Goal: Task Accomplishment & Management: Use online tool/utility

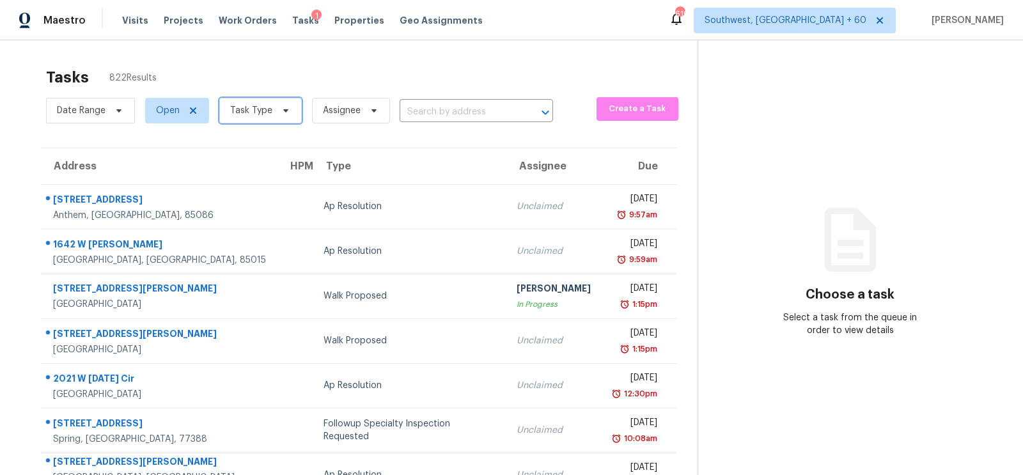
click at [255, 112] on span "Task Type" at bounding box center [251, 110] width 42 height 13
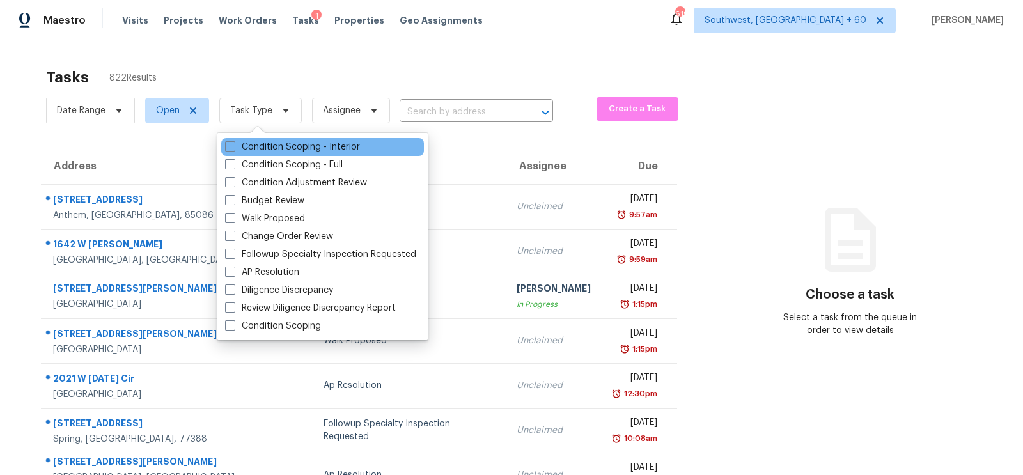
click at [261, 155] on div "Condition Scoping - Interior" at bounding box center [322, 147] width 203 height 18
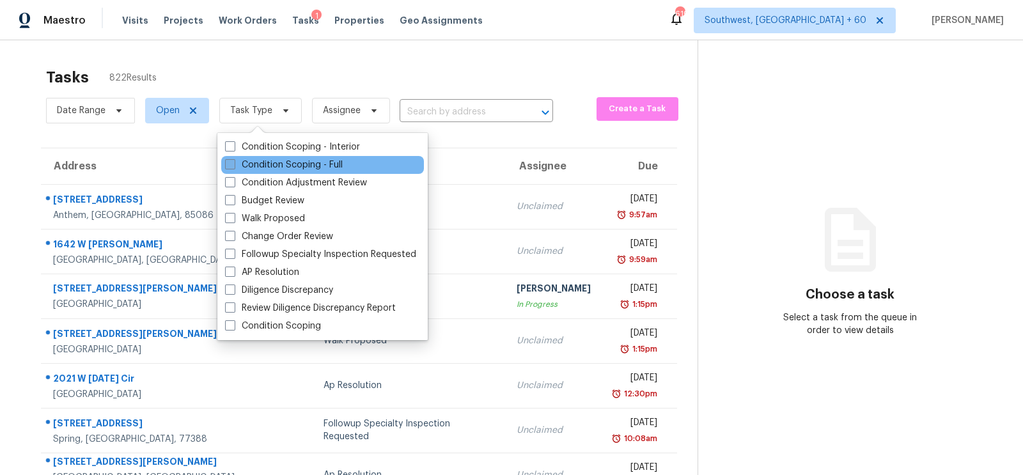
click at [281, 162] on label "Condition Scoping - Full" at bounding box center [284, 165] width 118 height 13
click at [233, 162] on input "Condition Scoping - Full" at bounding box center [229, 163] width 8 height 8
checkbox input "true"
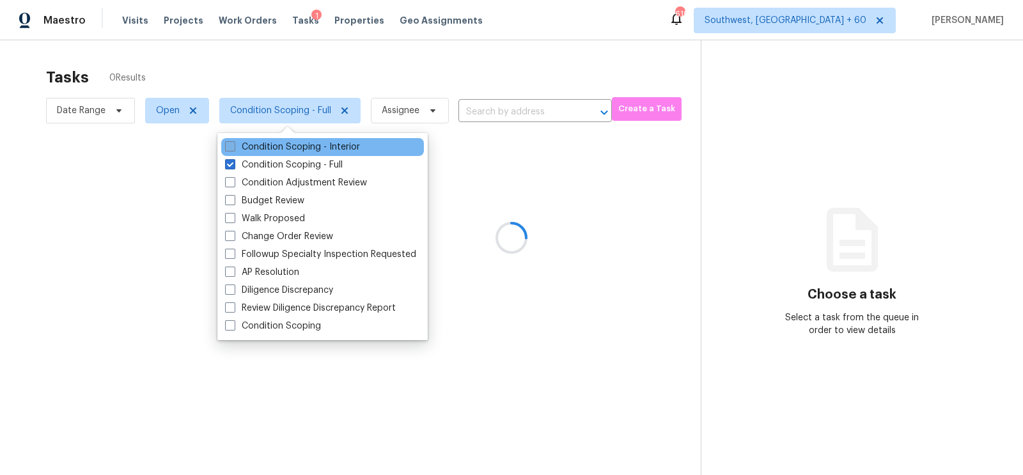
click at [303, 146] on label "Condition Scoping - Interior" at bounding box center [292, 147] width 135 height 13
click at [233, 146] on input "Condition Scoping - Interior" at bounding box center [229, 145] width 8 height 8
checkbox input "true"
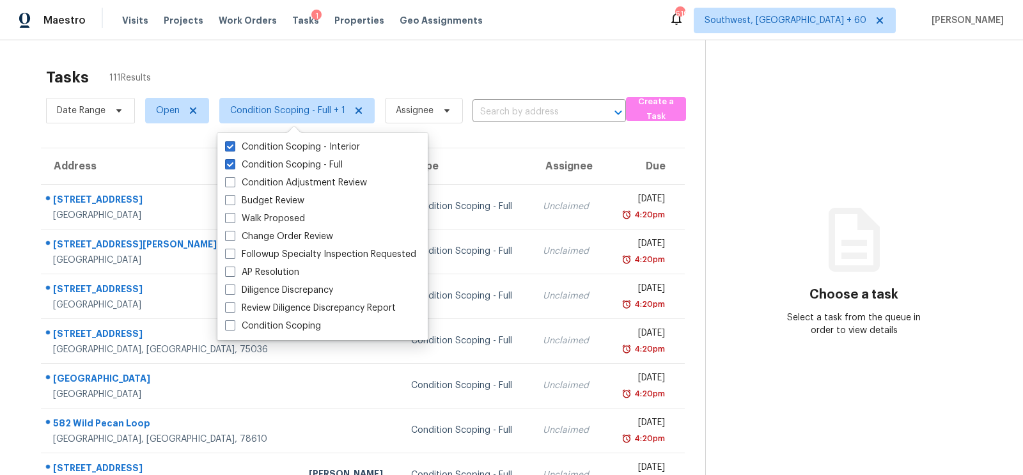
click at [423, 77] on div "Tasks 111 Results" at bounding box center [375, 77] width 659 height 33
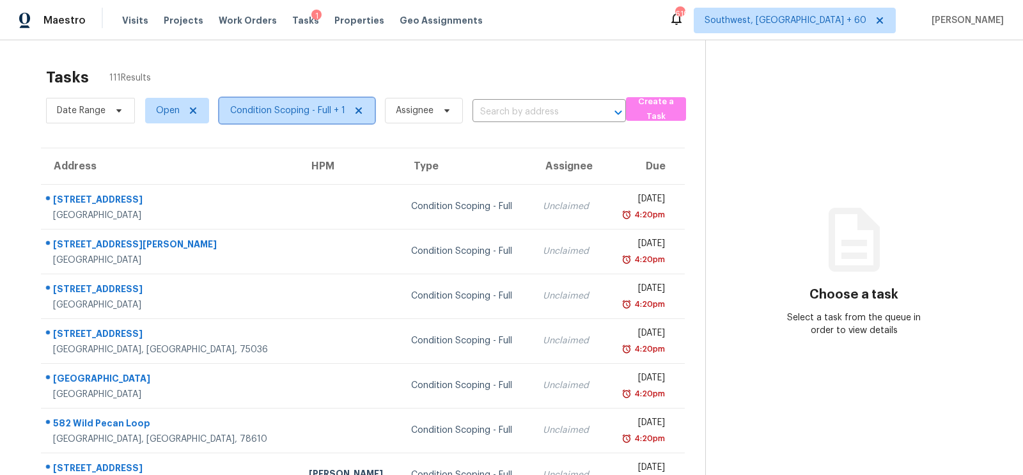
click at [317, 106] on span "Condition Scoping - Full + 1" at bounding box center [287, 110] width 115 height 13
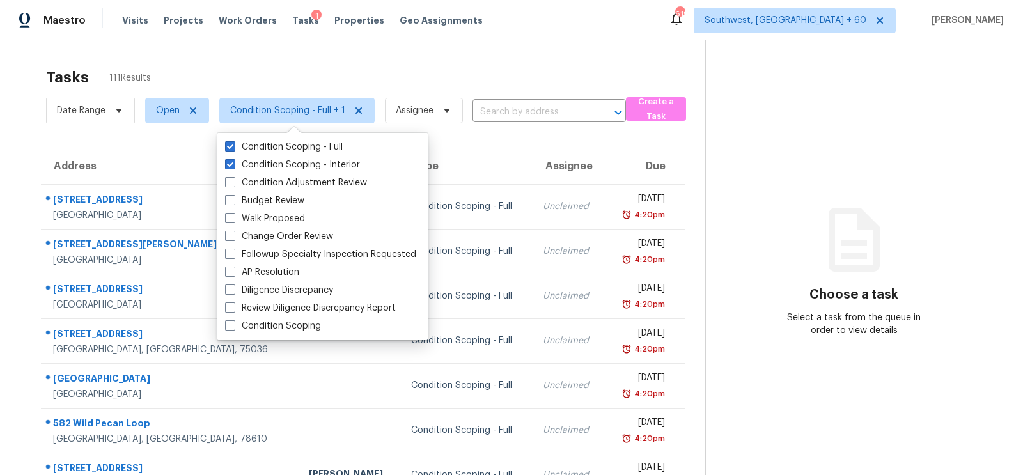
click at [342, 56] on div "Tasks 111 Results Date Range Open Condition Scoping - Full + 1 Assignee ​ Creat…" at bounding box center [511, 353] width 1023 height 626
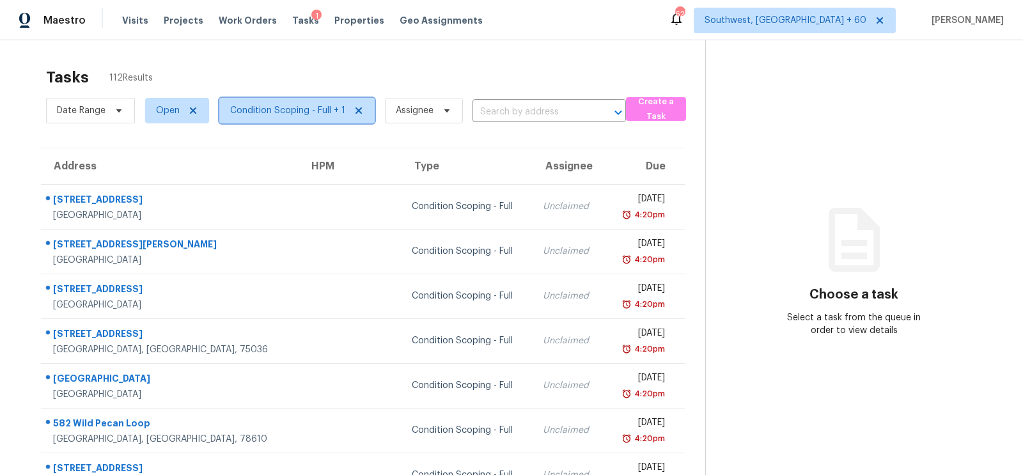
click at [272, 110] on span "Condition Scoping - Full + 1" at bounding box center [287, 110] width 115 height 13
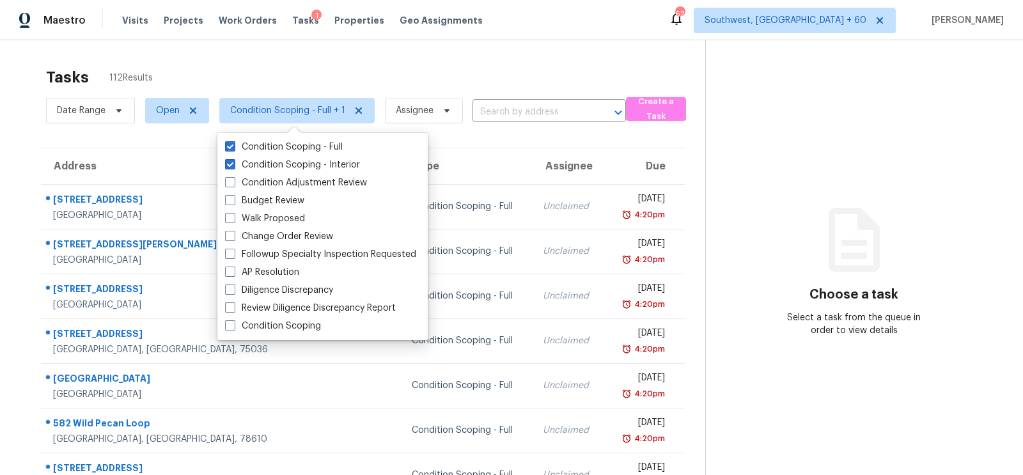
click at [441, 65] on div "Tasks 112 Results" at bounding box center [375, 77] width 659 height 33
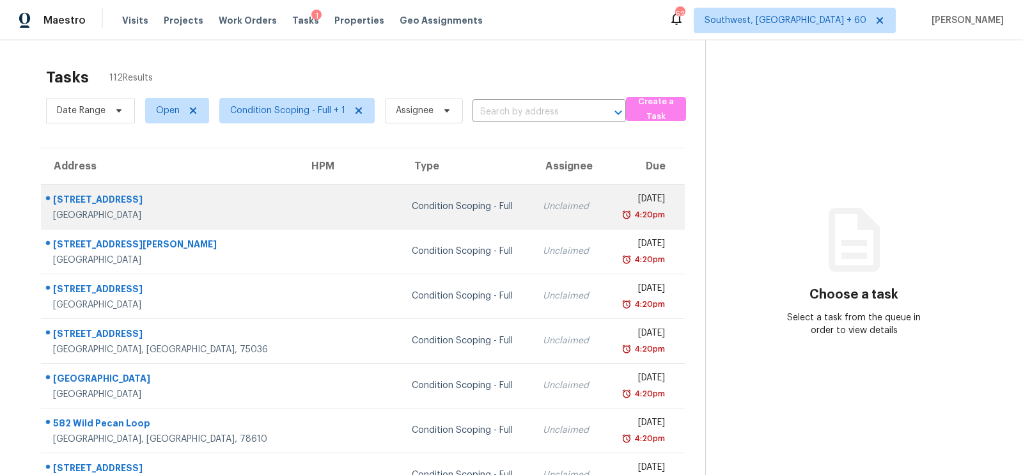
click at [413, 213] on td "Condition Scoping - Full" at bounding box center [468, 206] width 132 height 45
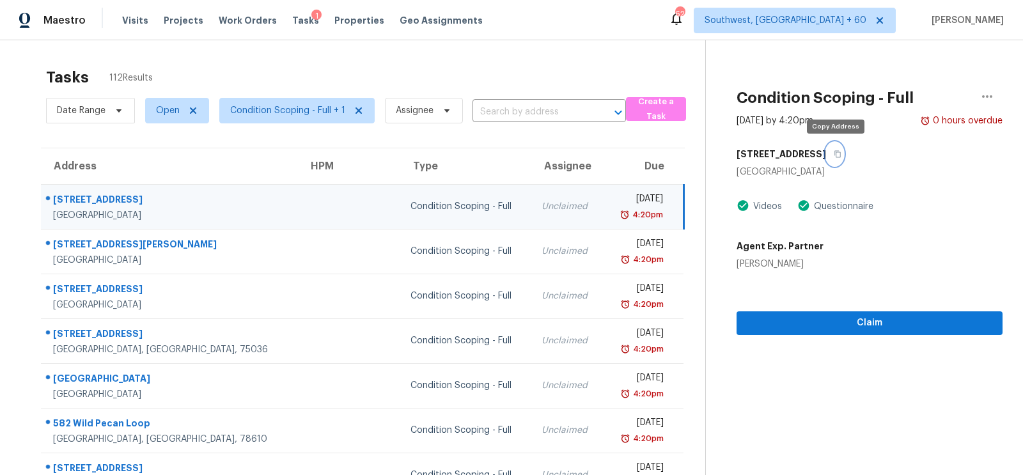
click at [836, 153] on icon "button" at bounding box center [838, 154] width 6 height 7
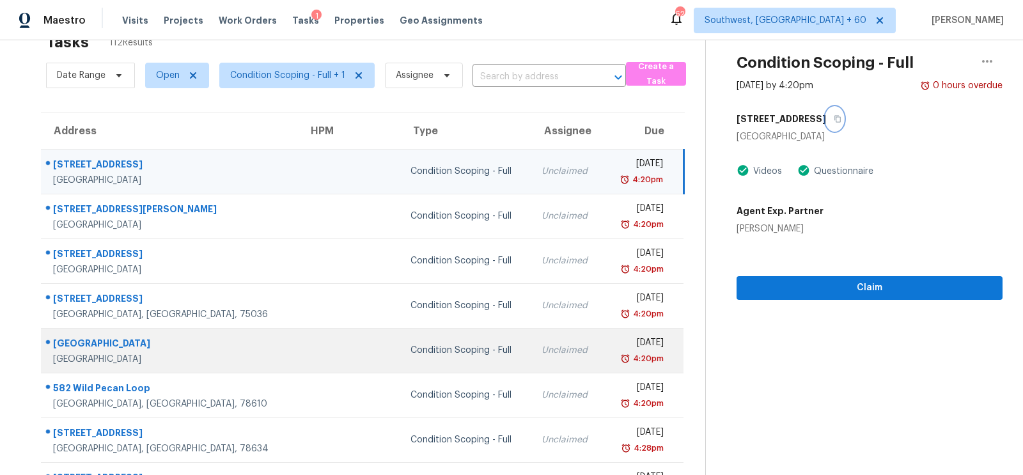
scroll to position [35, 0]
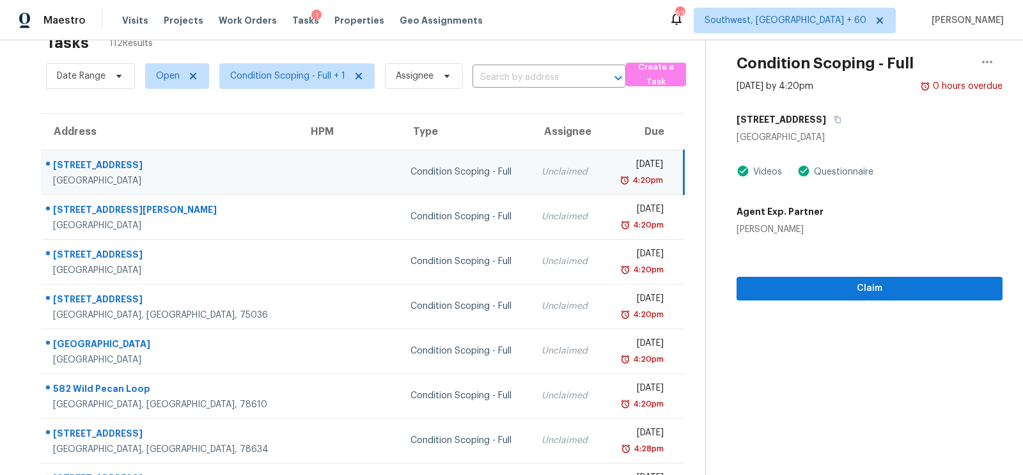
click at [411, 176] on div "Condition Scoping - Full" at bounding box center [466, 172] width 111 height 13
click at [310, 77] on span "Condition Scoping - Full + 1" at bounding box center [287, 76] width 115 height 13
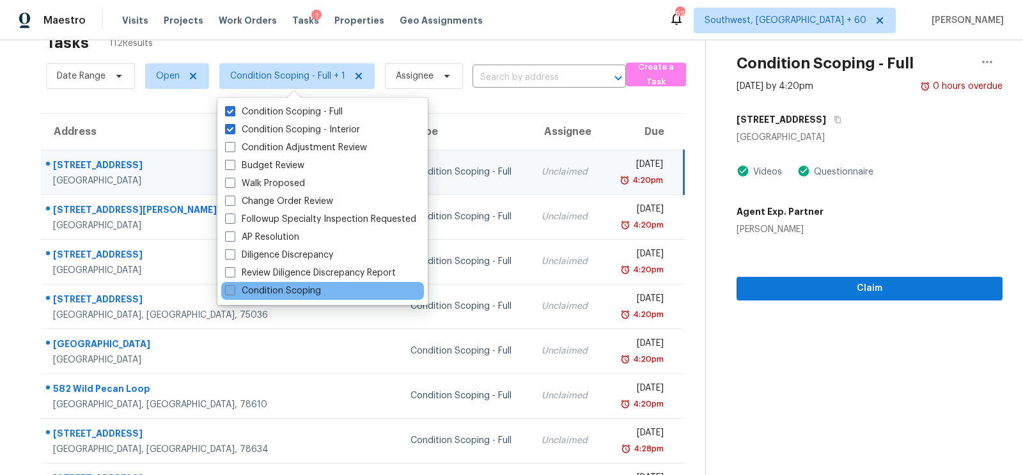
click at [283, 294] on label "Condition Scoping" at bounding box center [273, 291] width 96 height 13
click at [233, 293] on input "Condition Scoping" at bounding box center [229, 289] width 8 height 8
checkbox input "true"
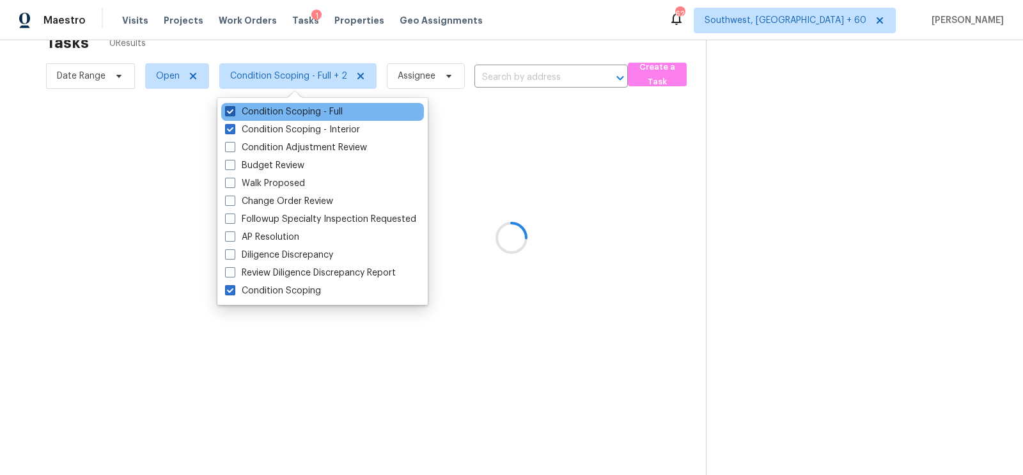
click at [299, 112] on label "Condition Scoping - Full" at bounding box center [284, 112] width 118 height 13
click at [233, 112] on input "Condition Scoping - Full" at bounding box center [229, 110] width 8 height 8
checkbox input "false"
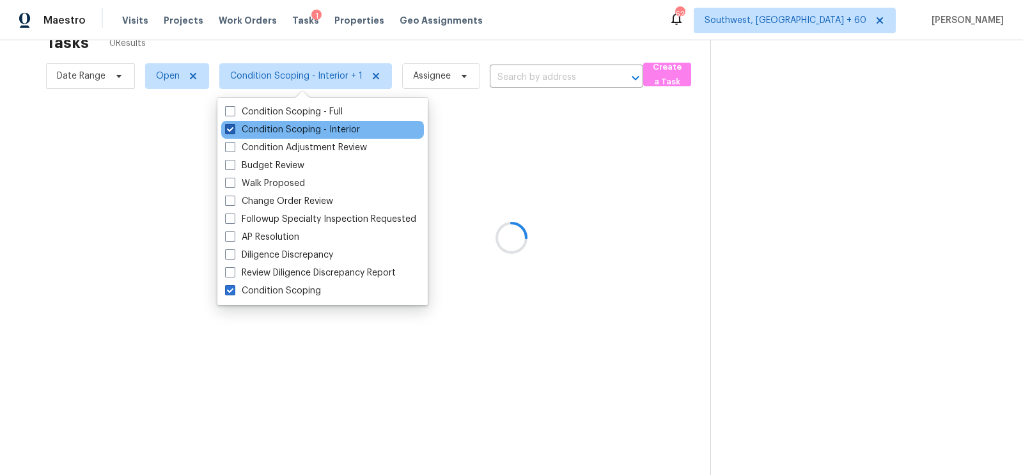
click at [296, 127] on label "Condition Scoping - Interior" at bounding box center [292, 129] width 135 height 13
click at [233, 127] on input "Condition Scoping - Interior" at bounding box center [229, 127] width 8 height 8
checkbox input "false"
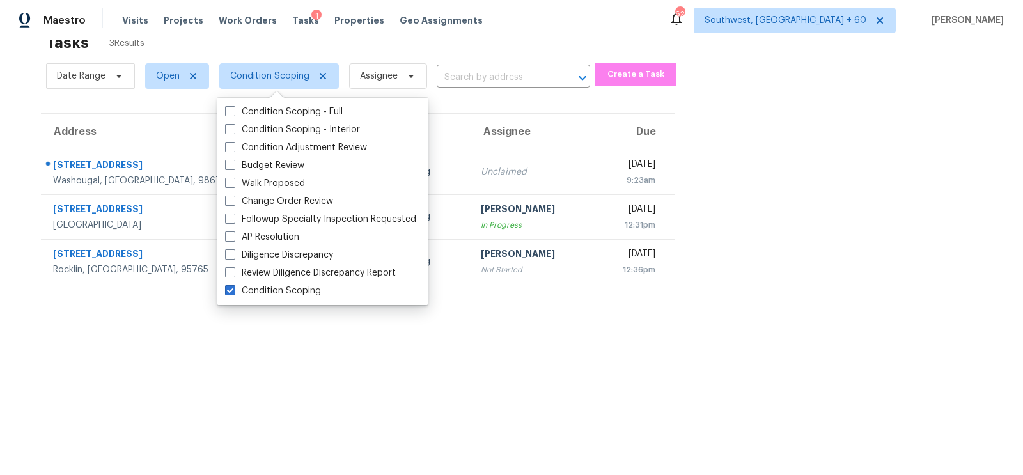
click at [460, 43] on div "Tasks 3 Results" at bounding box center [371, 42] width 650 height 33
